Goal: Task Accomplishment & Management: Manage account settings

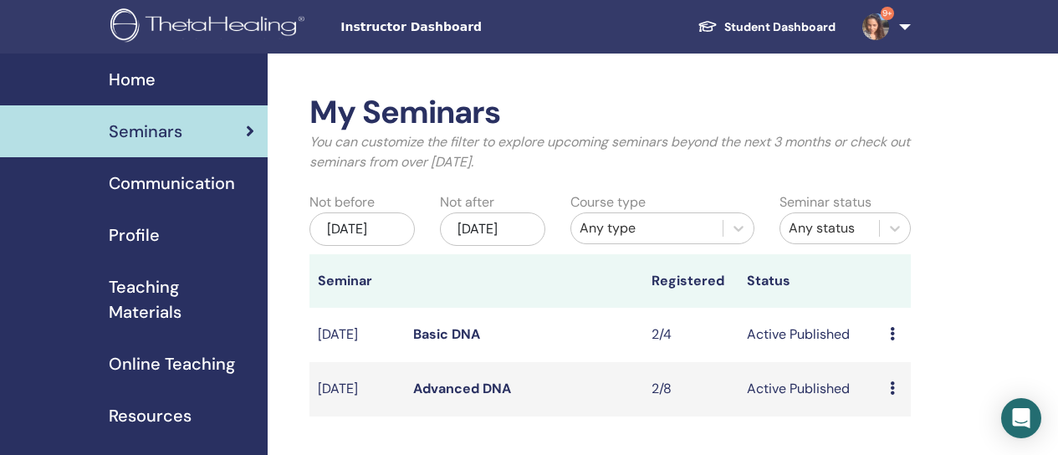
scroll to position [251, 0]
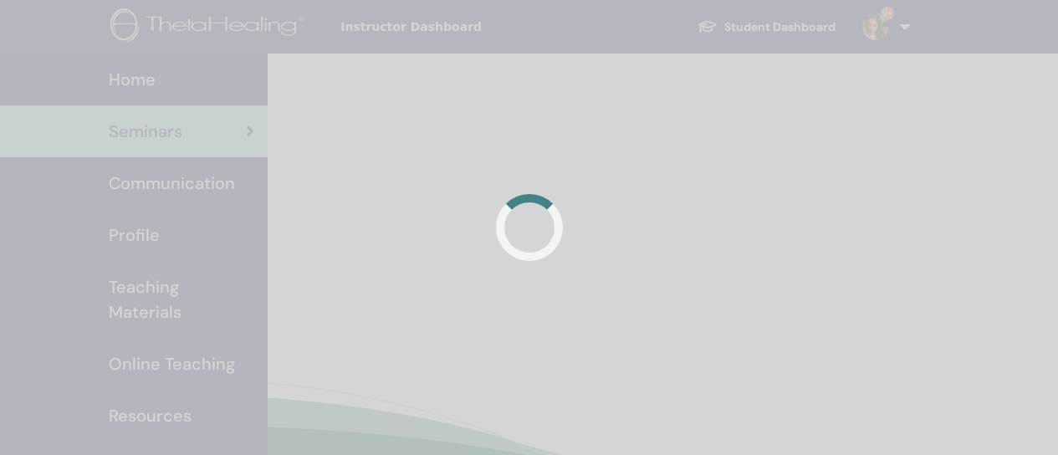
scroll to position [251, 0]
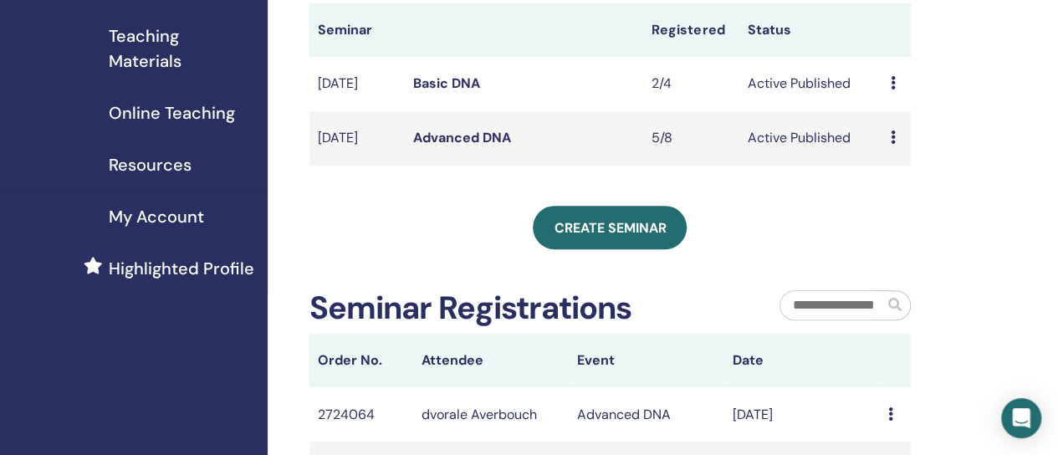
click at [458, 146] on link "Advanced DNA" at bounding box center [462, 138] width 98 height 18
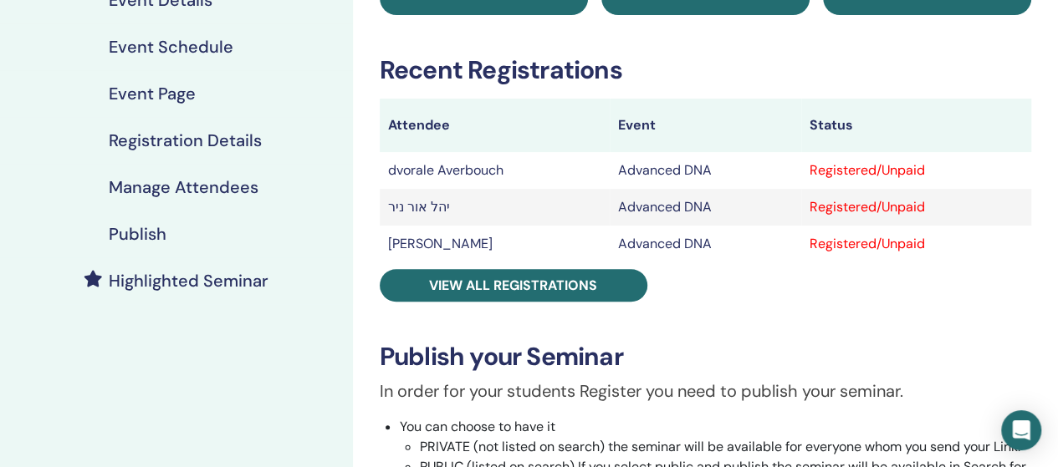
scroll to position [167, 0]
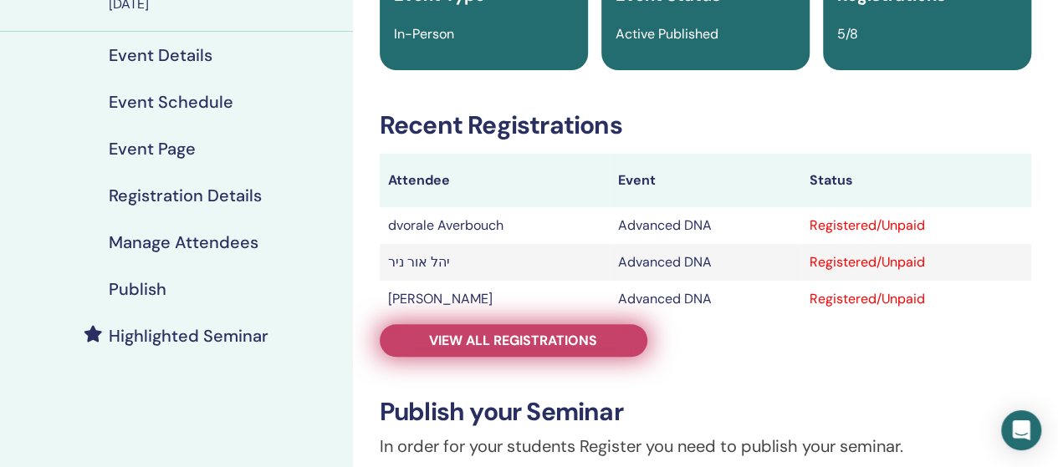
click at [567, 340] on span "View all registrations" at bounding box center [513, 341] width 168 height 18
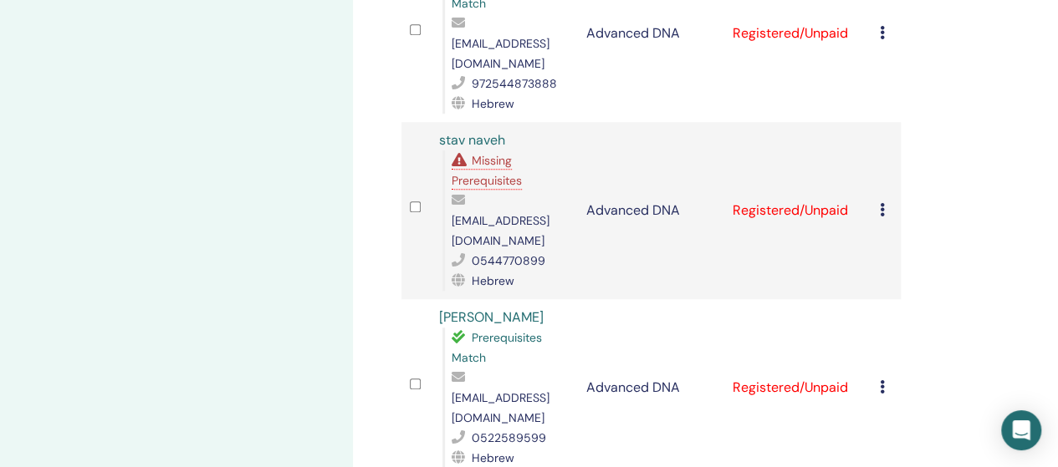
scroll to position [669, 0]
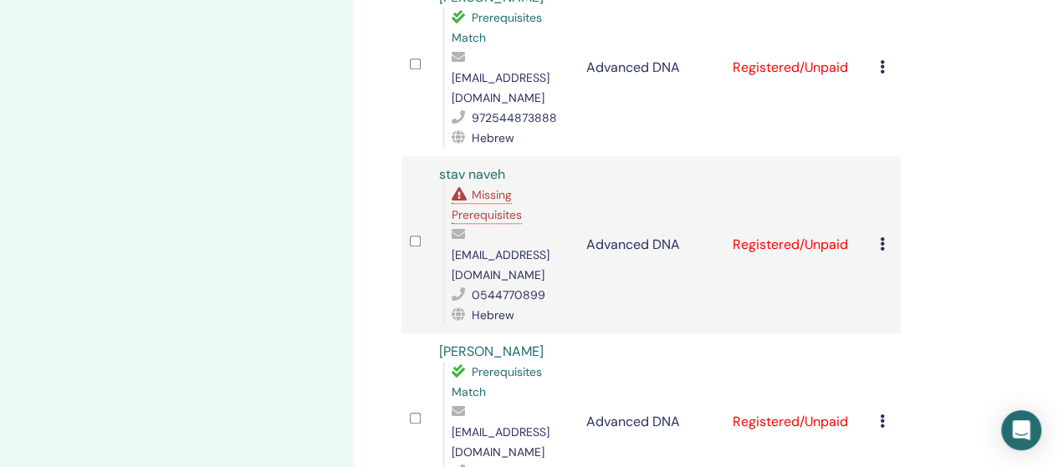
click at [491, 187] on span "Missing Prerequisites" at bounding box center [487, 204] width 70 height 35
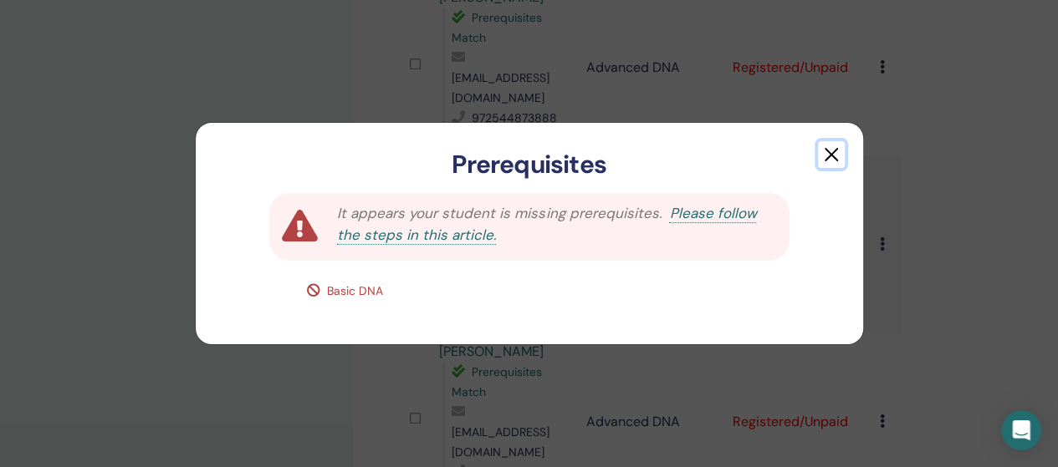
click at [834, 151] on button "button" at bounding box center [831, 154] width 27 height 27
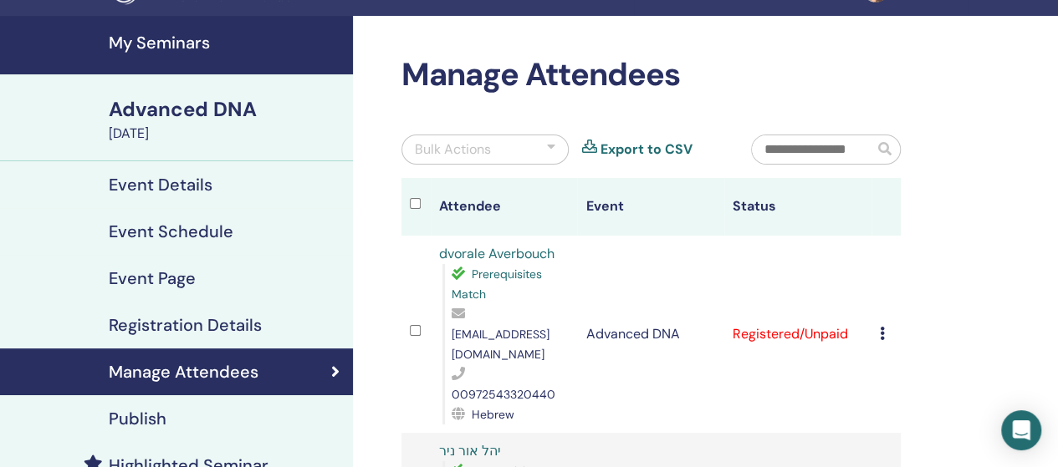
scroll to position [0, 0]
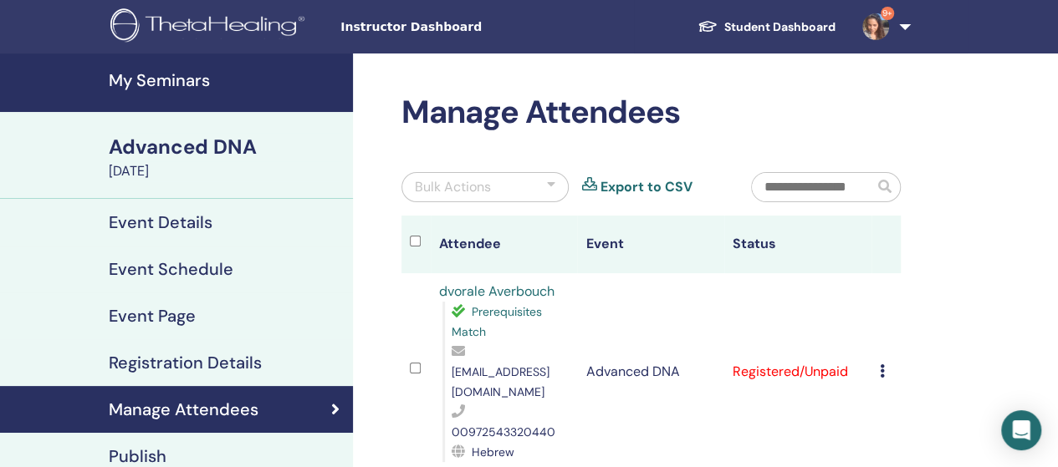
click at [179, 74] on h4 "My Seminars" at bounding box center [226, 80] width 234 height 20
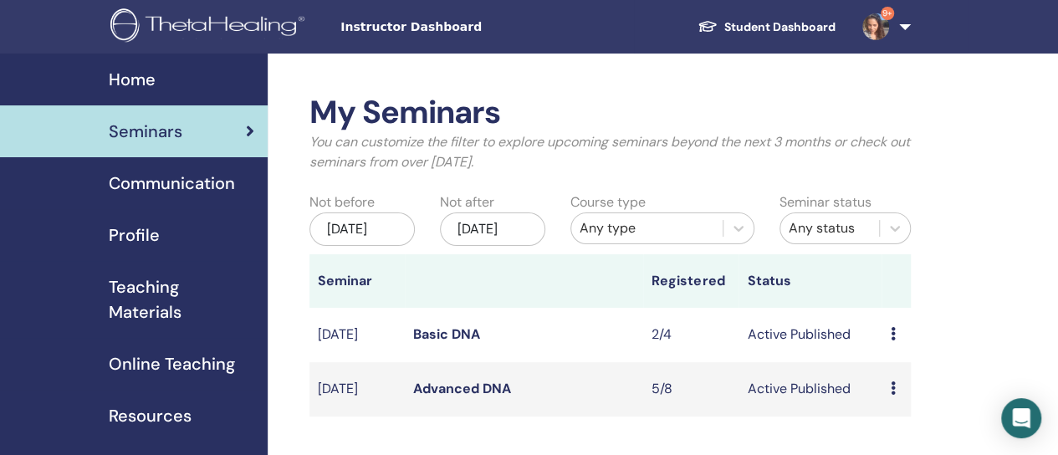
scroll to position [84, 0]
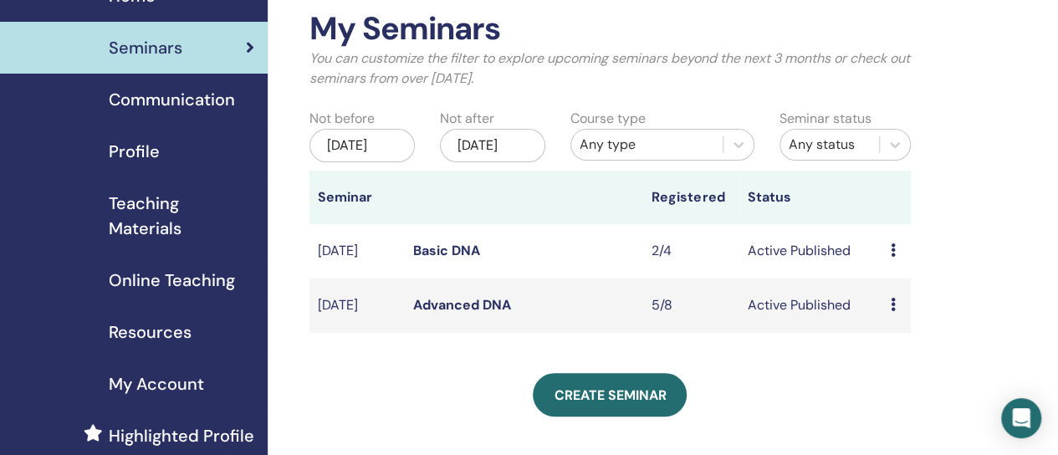
click at [457, 259] on link "Basic DNA" at bounding box center [446, 251] width 67 height 18
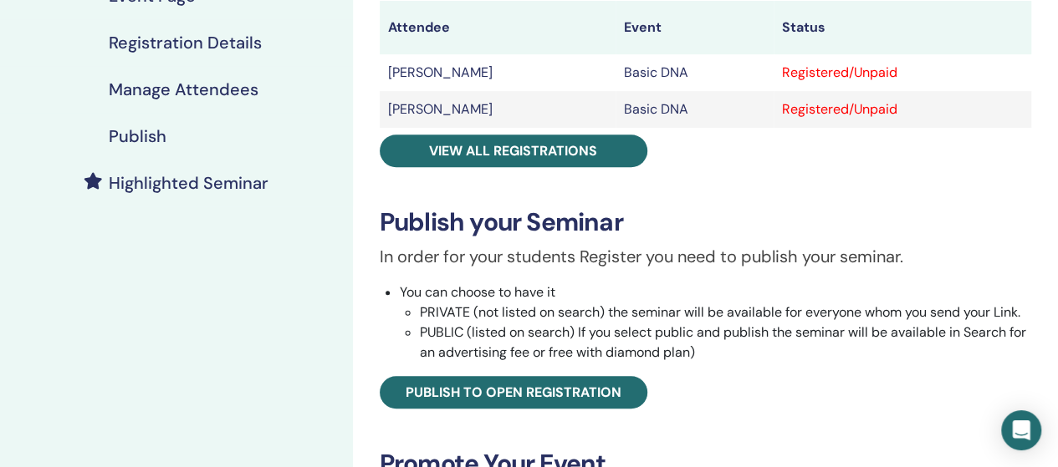
scroll to position [418, 0]
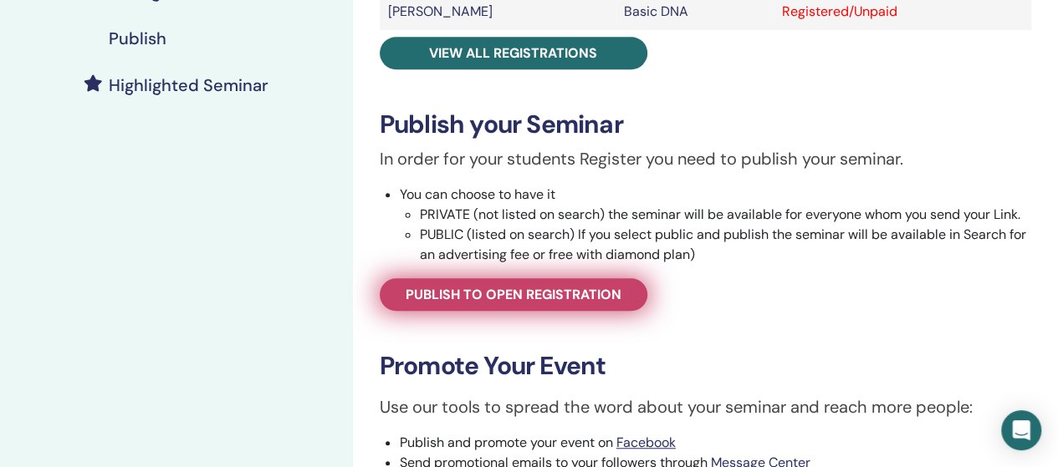
click at [507, 293] on span "Publish to open registration" at bounding box center [514, 295] width 216 height 18
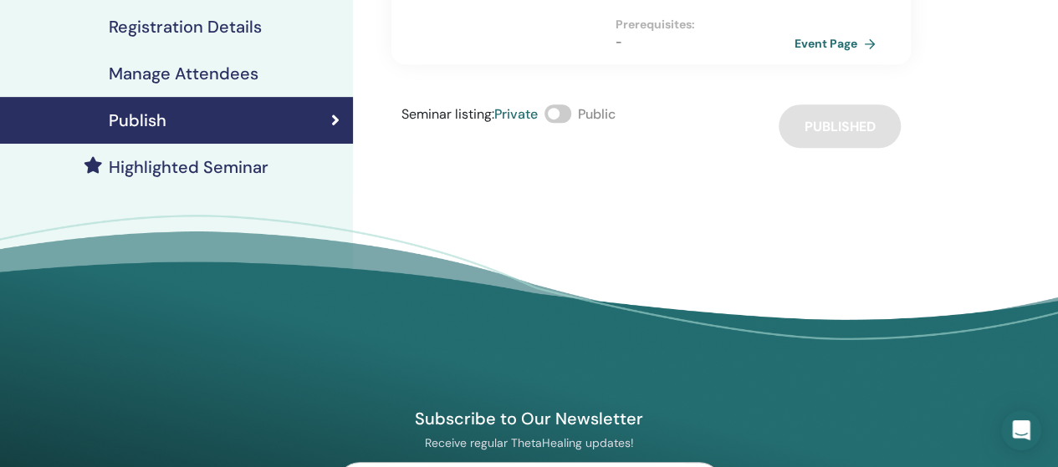
scroll to position [167, 0]
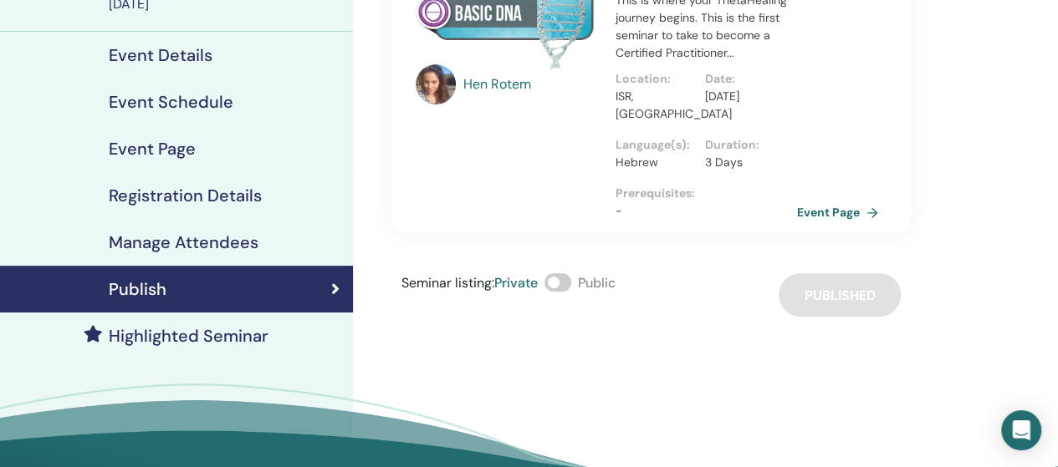
click at [803, 210] on link "Event Page" at bounding box center [841, 212] width 88 height 25
